Goal: Task Accomplishment & Management: Manage account settings

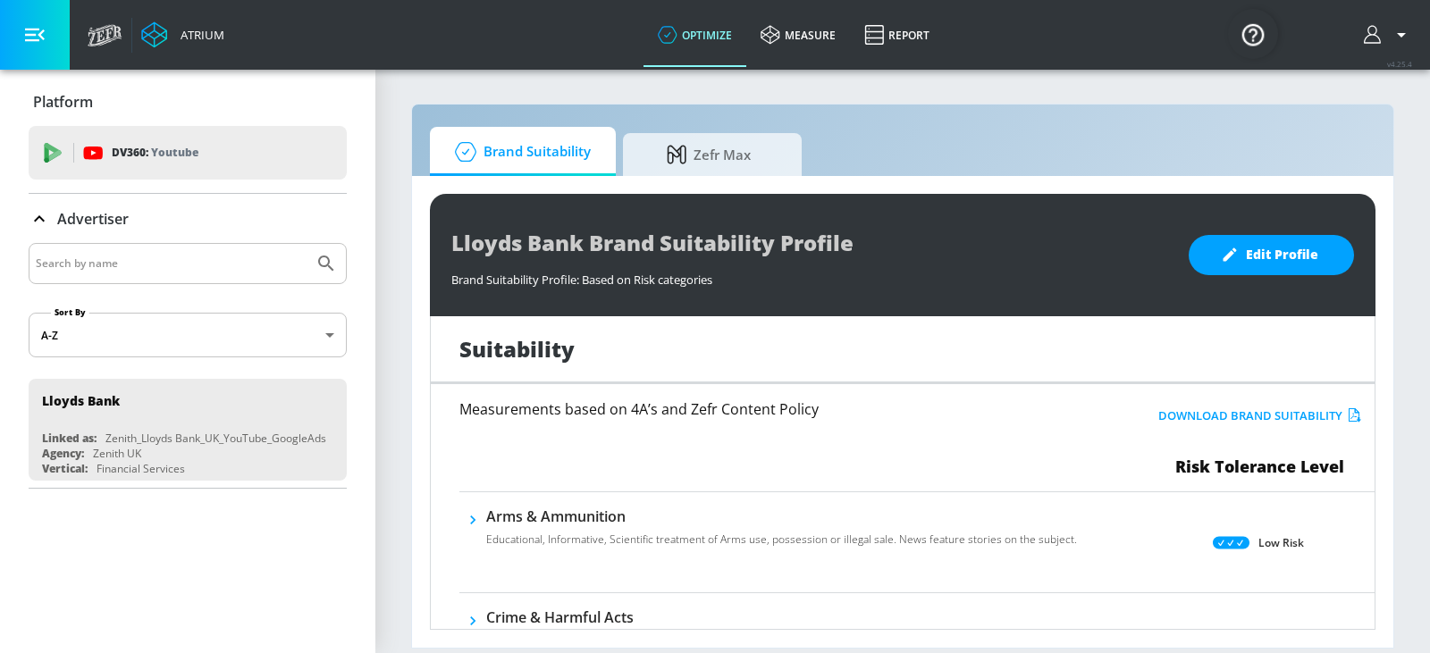
click at [130, 250] on div at bounding box center [188, 263] width 318 height 41
click at [131, 264] on input "Search by name" at bounding box center [171, 263] width 271 height 23
click at [39, 29] on icon "button" at bounding box center [35, 35] width 20 height 20
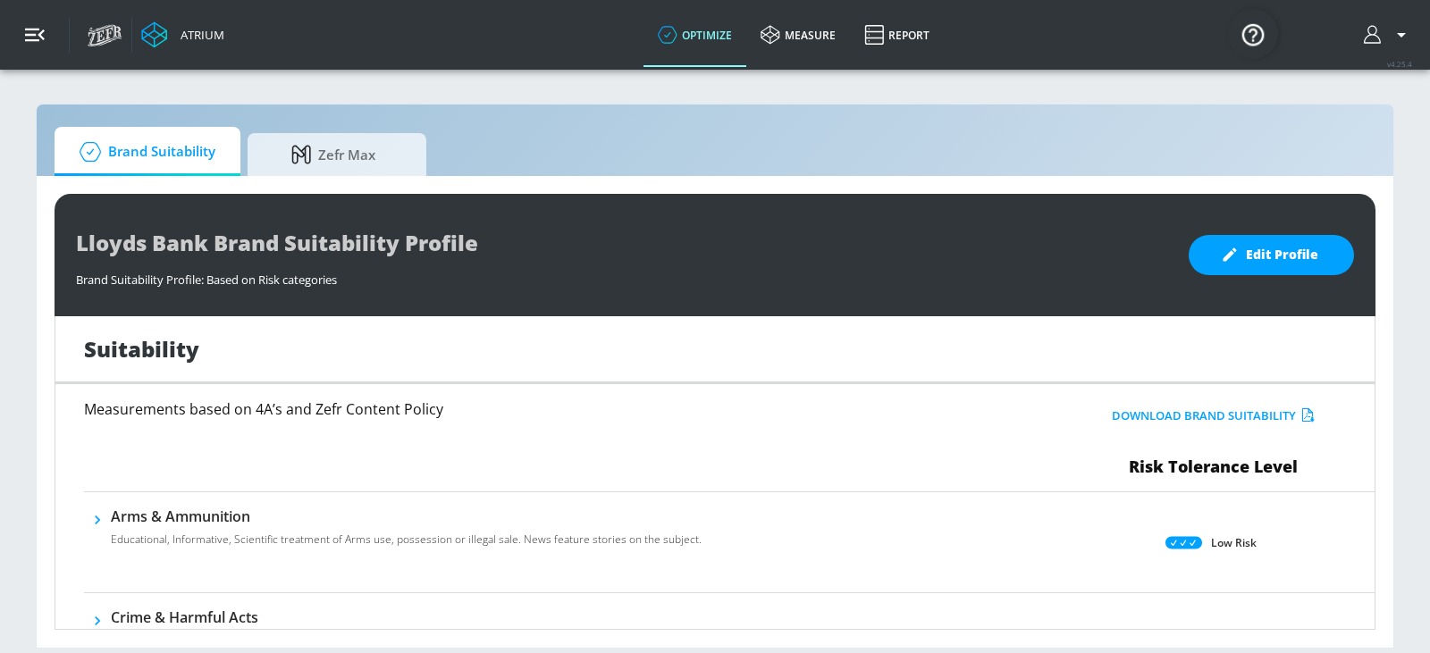
click at [39, 29] on icon "button" at bounding box center [35, 35] width 20 height 20
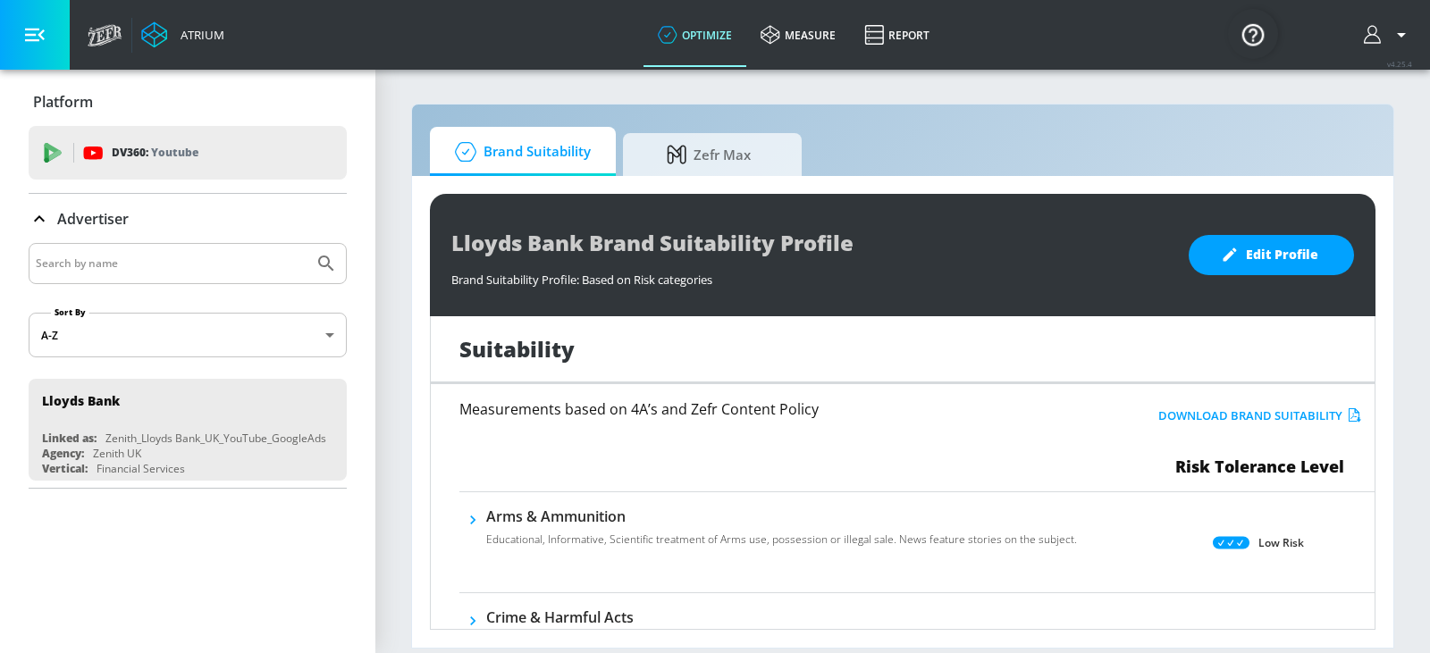
click at [181, 24] on link "Atrium" at bounding box center [182, 34] width 83 height 27
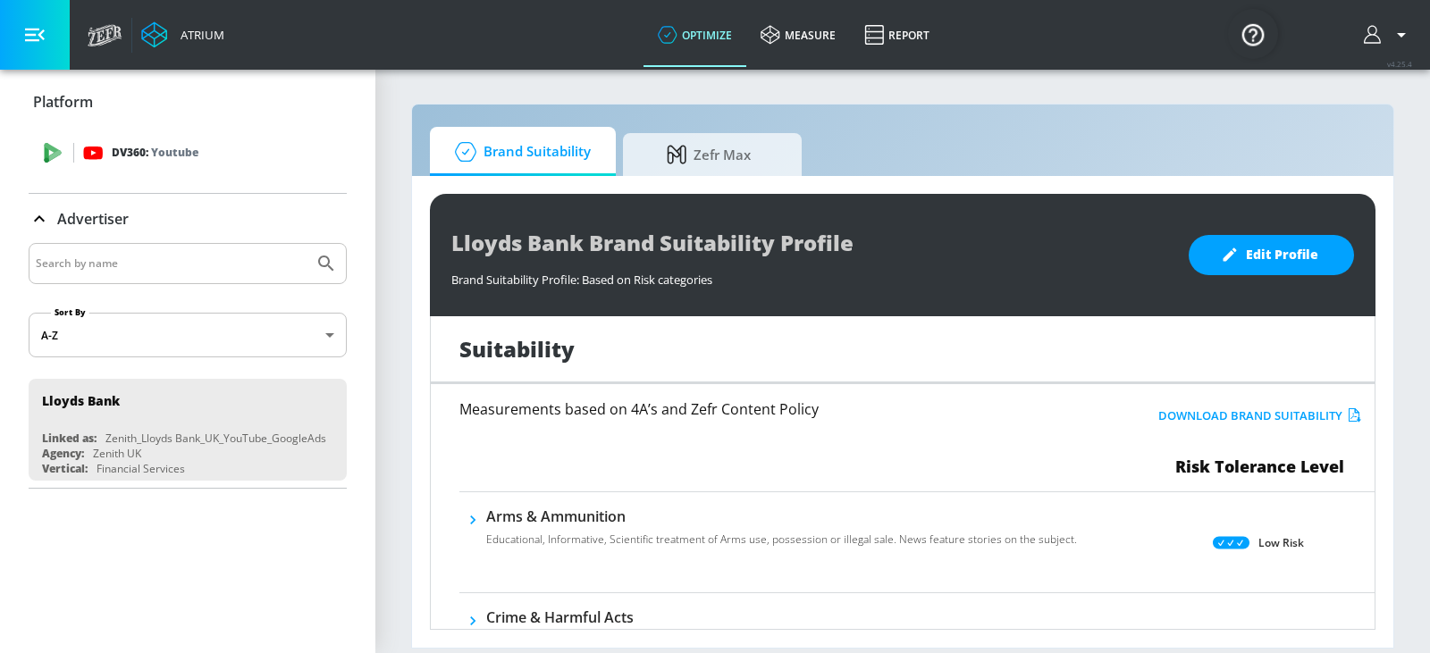
click at [168, 149] on p "Youtube" at bounding box center [174, 152] width 47 height 19
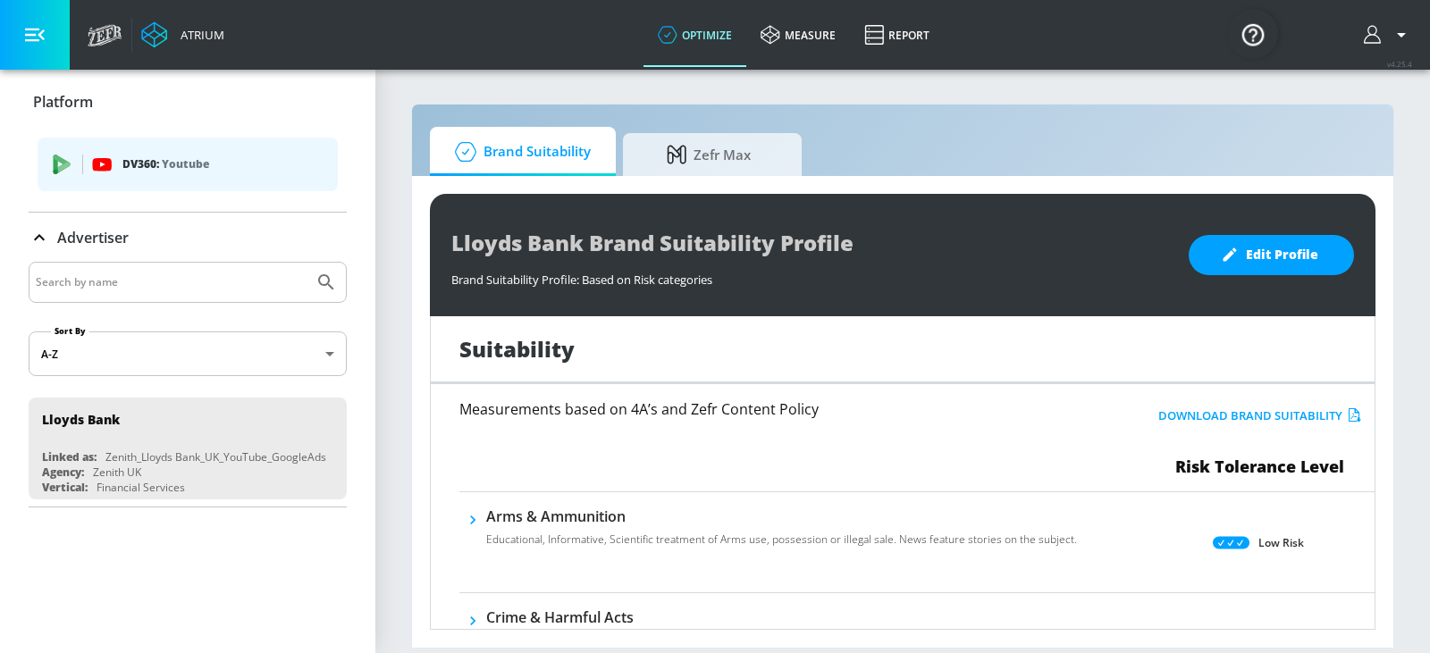
click at [143, 296] on div at bounding box center [188, 282] width 318 height 41
click at [135, 284] on input "Search by name" at bounding box center [171, 282] width 271 height 23
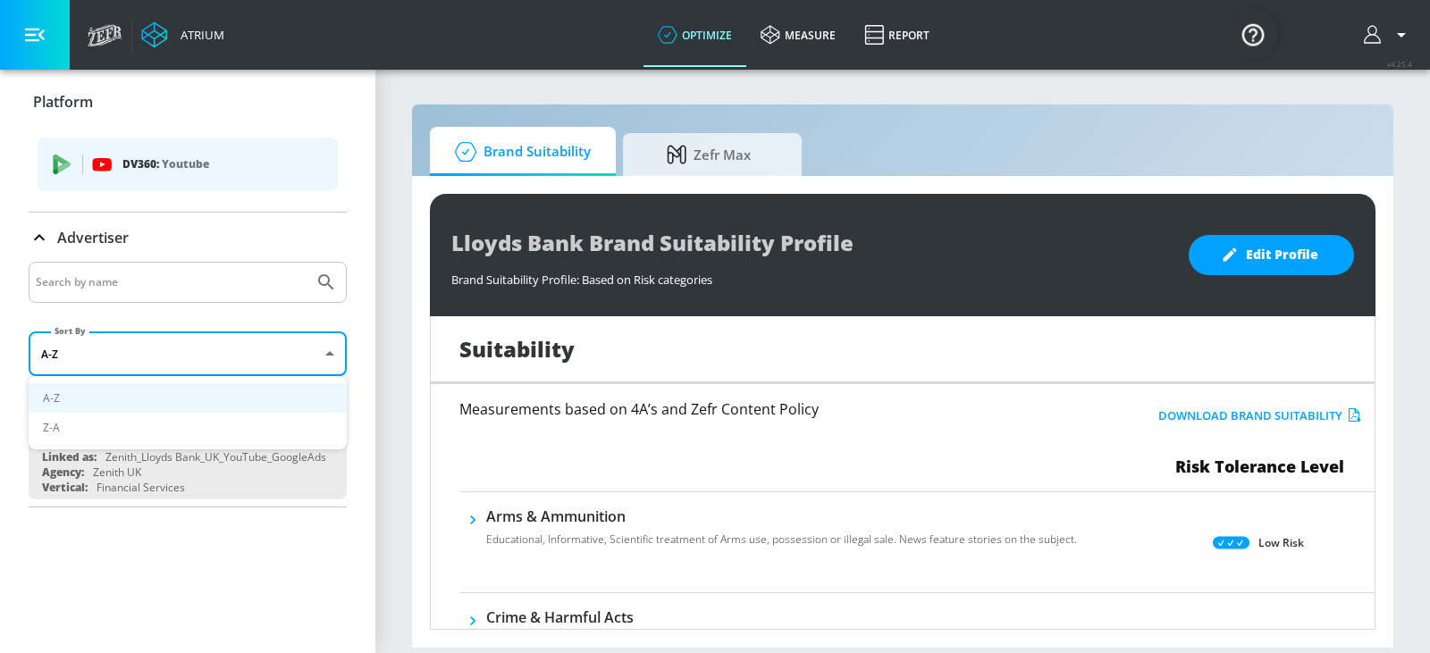
click at [167, 349] on body "Atrium optimize measure Report optimize measure Report v 4.25.4 Platform DV360:…" at bounding box center [715, 326] width 1430 height 653
click at [122, 304] on div at bounding box center [715, 326] width 1430 height 653
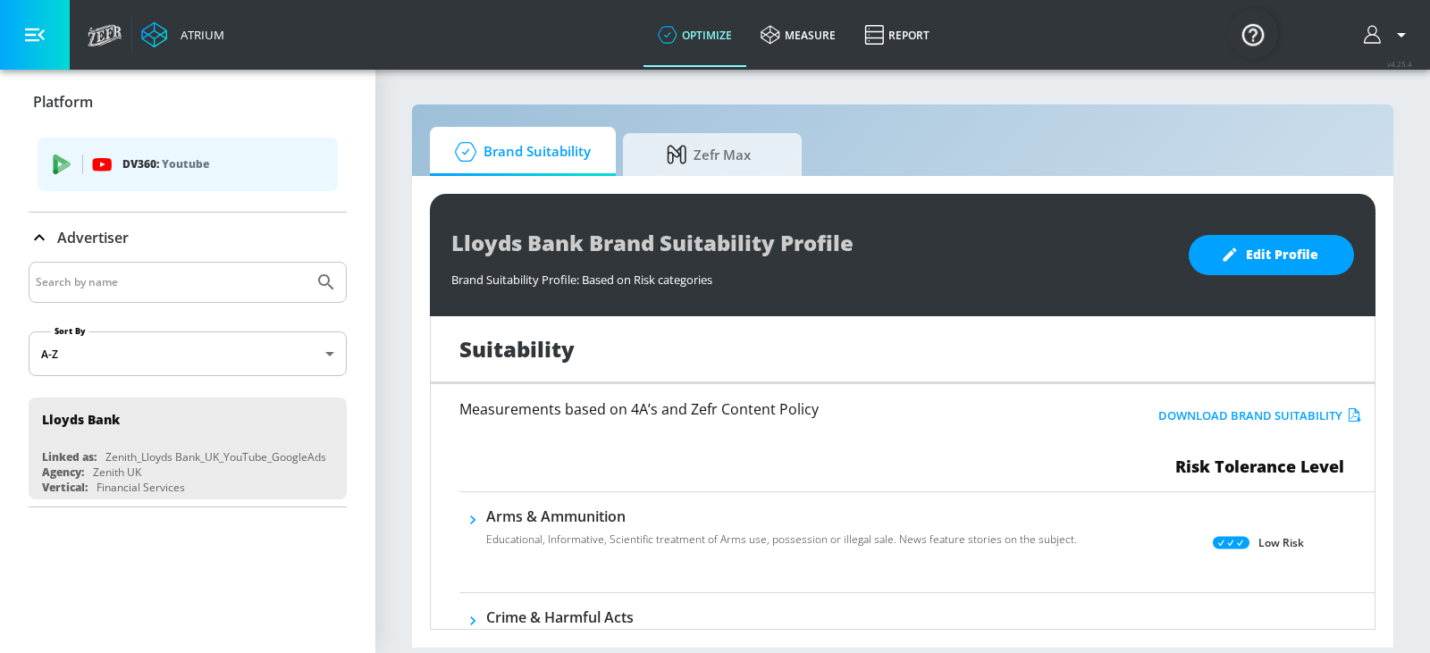
click at [130, 283] on input "Search by name" at bounding box center [171, 282] width 271 height 23
type input "ll"
click at [329, 282] on icon "Submit Search" at bounding box center [325, 281] width 15 height 15
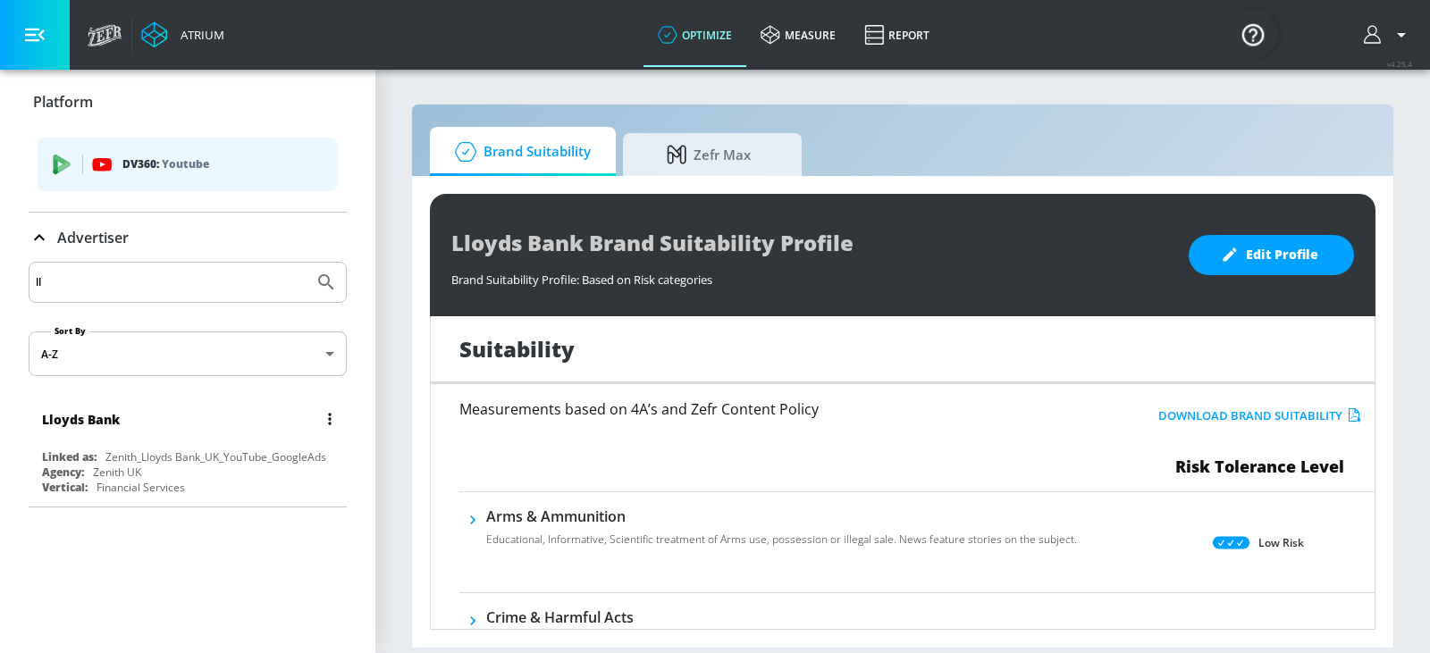
click at [202, 485] on div "Vertical: Financial Services" at bounding box center [192, 487] width 300 height 15
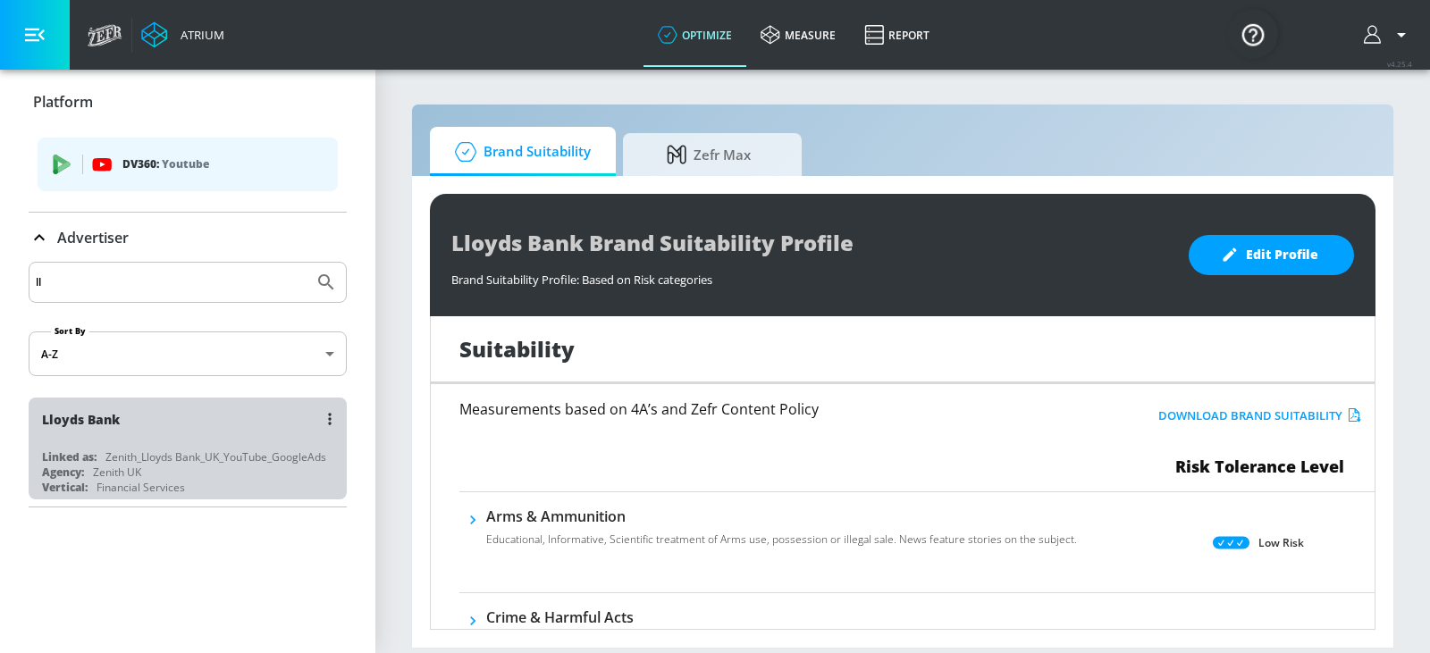
click at [206, 466] on div "Agency: Zenith [GEOGRAPHIC_DATA]" at bounding box center [192, 472] width 300 height 15
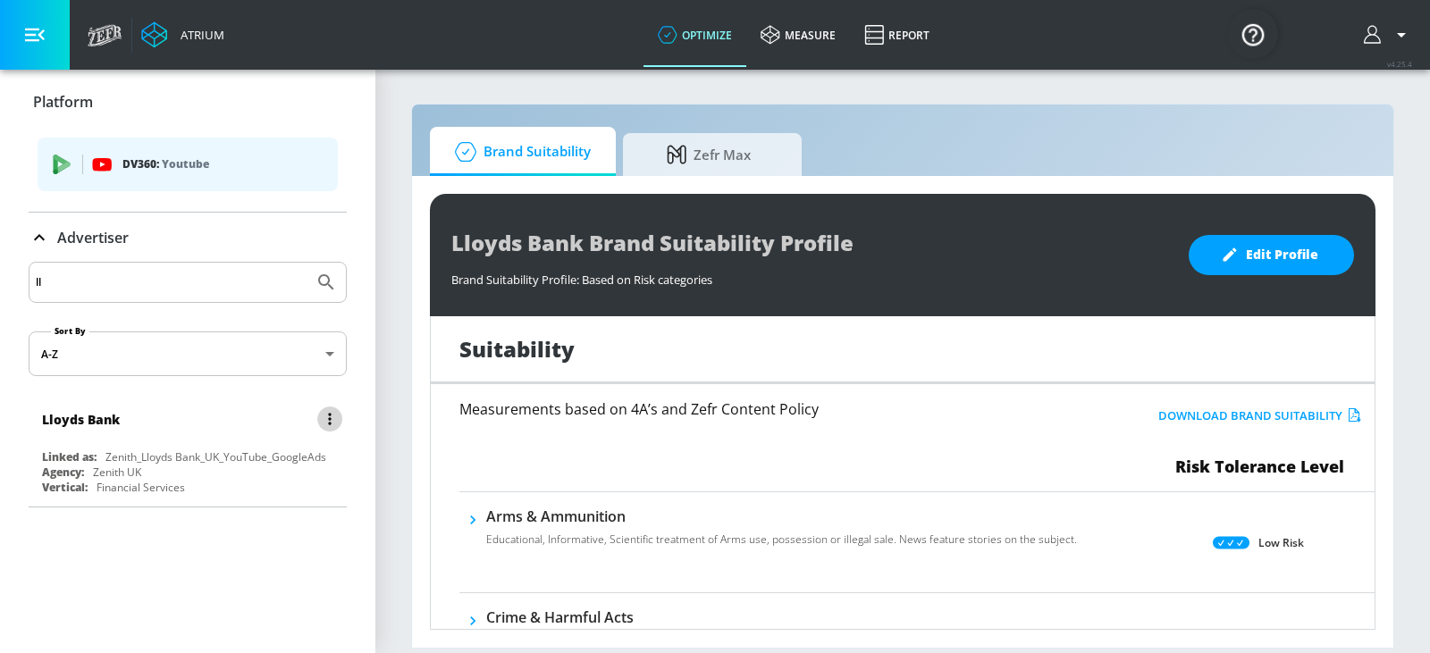
click at [321, 414] on button "list of Advertiser" at bounding box center [329, 419] width 25 height 25
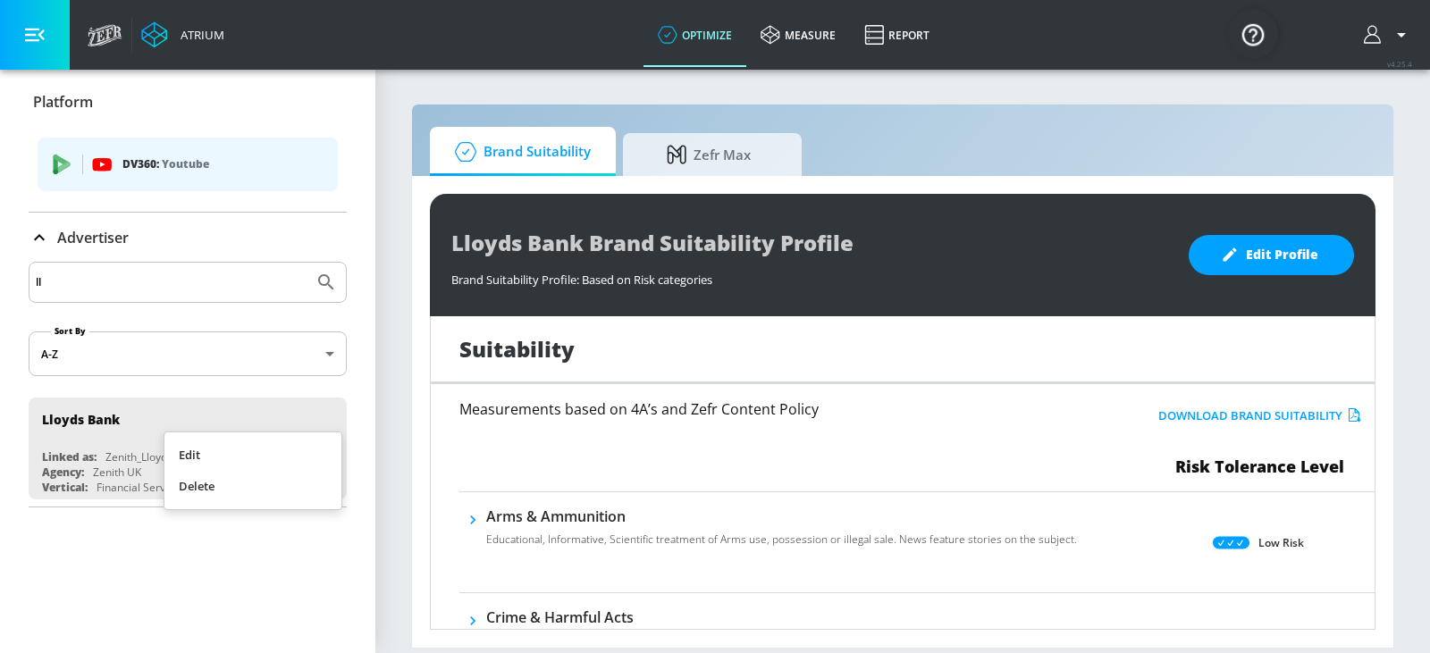
click at [98, 418] on div at bounding box center [715, 326] width 1430 height 653
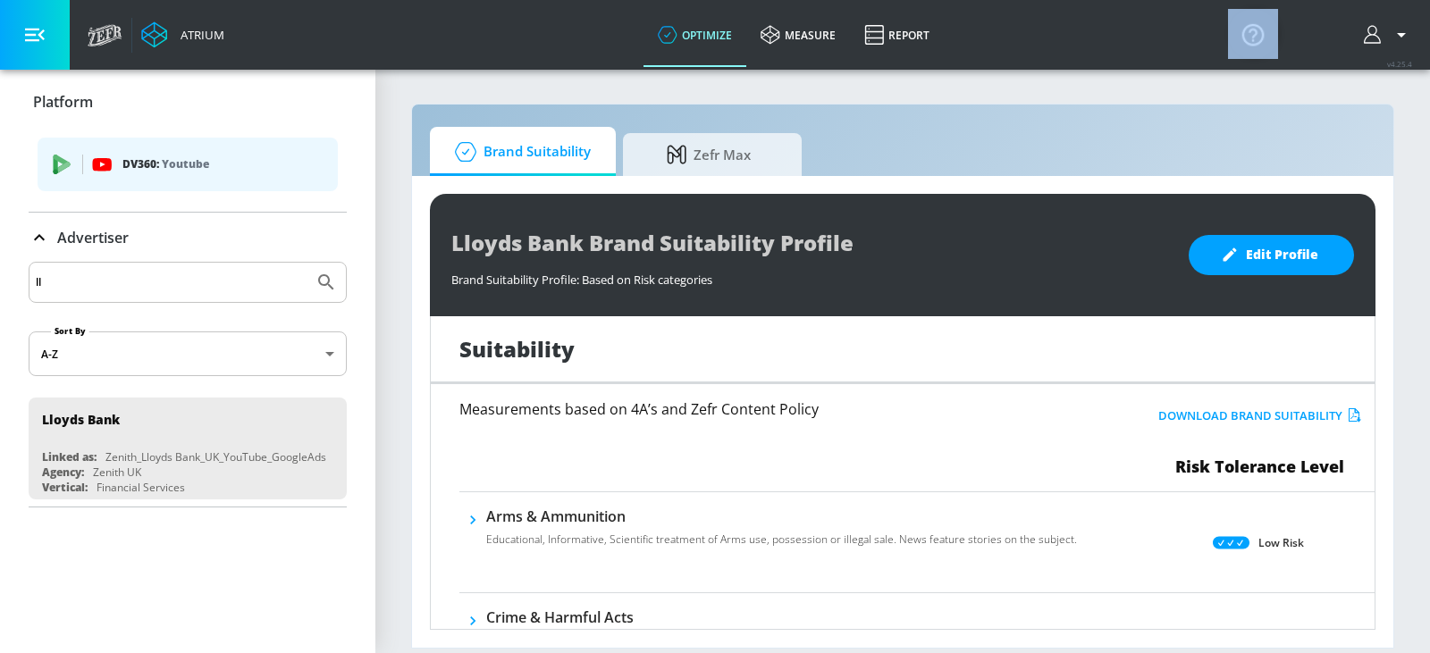
click at [98, 418] on div "Edit Delete" at bounding box center [715, 326] width 1430 height 653
click at [157, 163] on p "DV360: Youtube" at bounding box center [222, 165] width 201 height 20
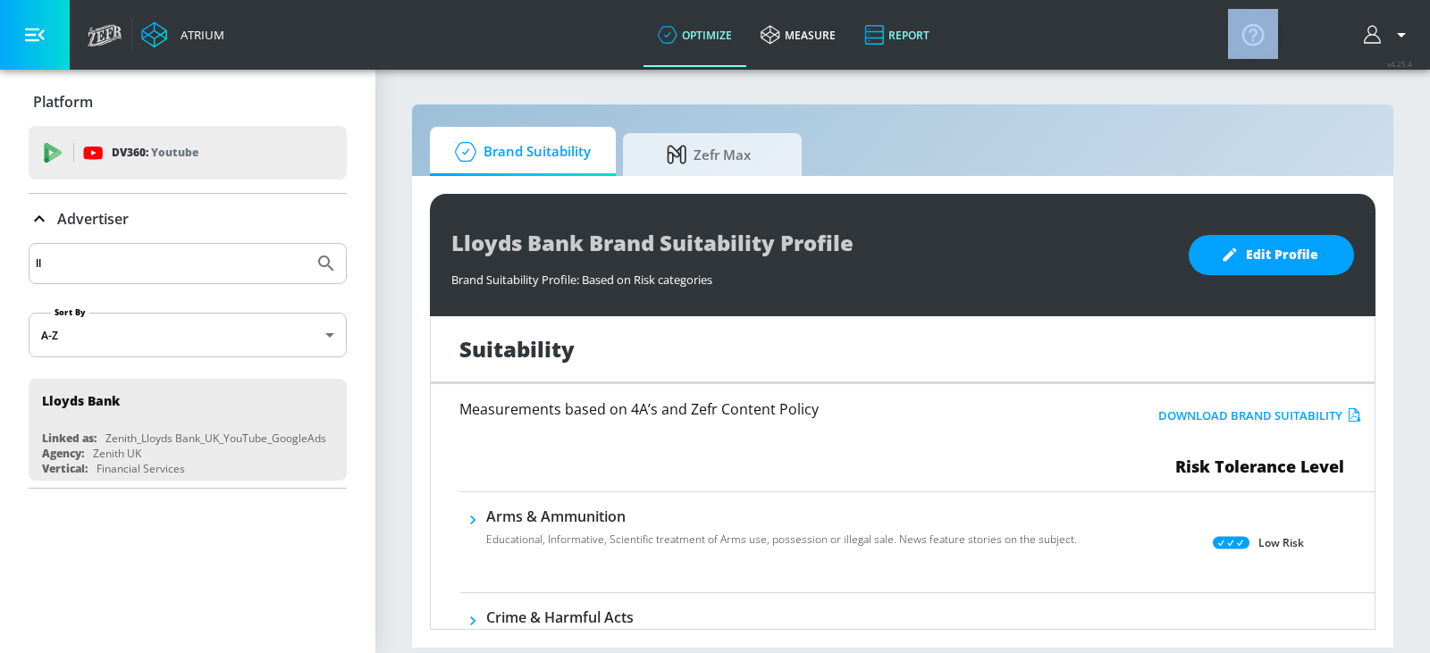
click at [919, 36] on link "Report" at bounding box center [897, 35] width 94 height 64
